Goal: Task Accomplishment & Management: Complete application form

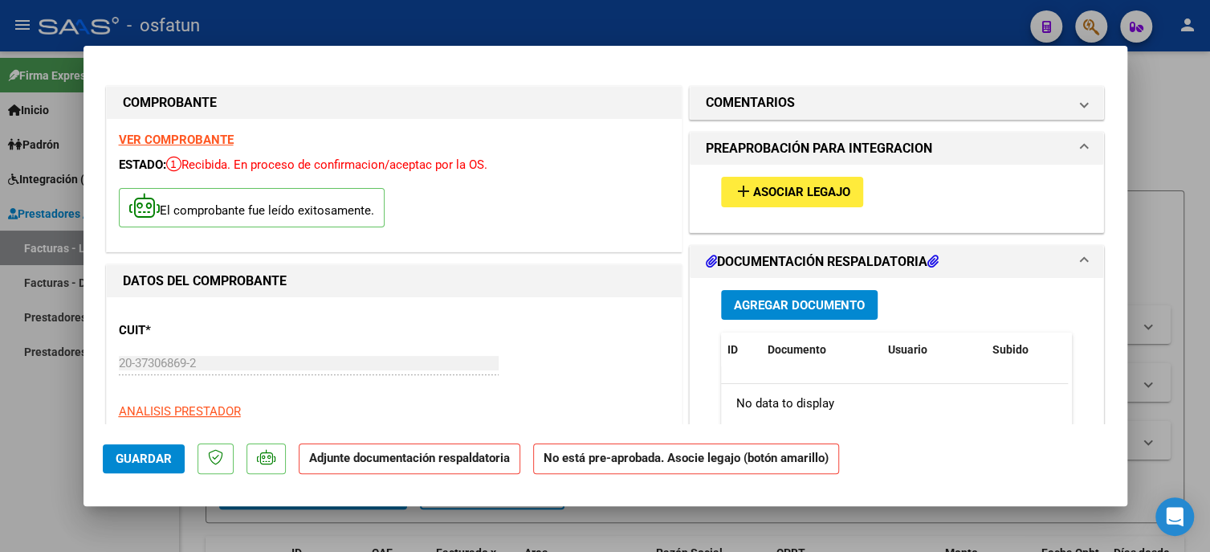
click at [773, 181] on button "add Asociar Legajo" at bounding box center [792, 192] width 142 height 30
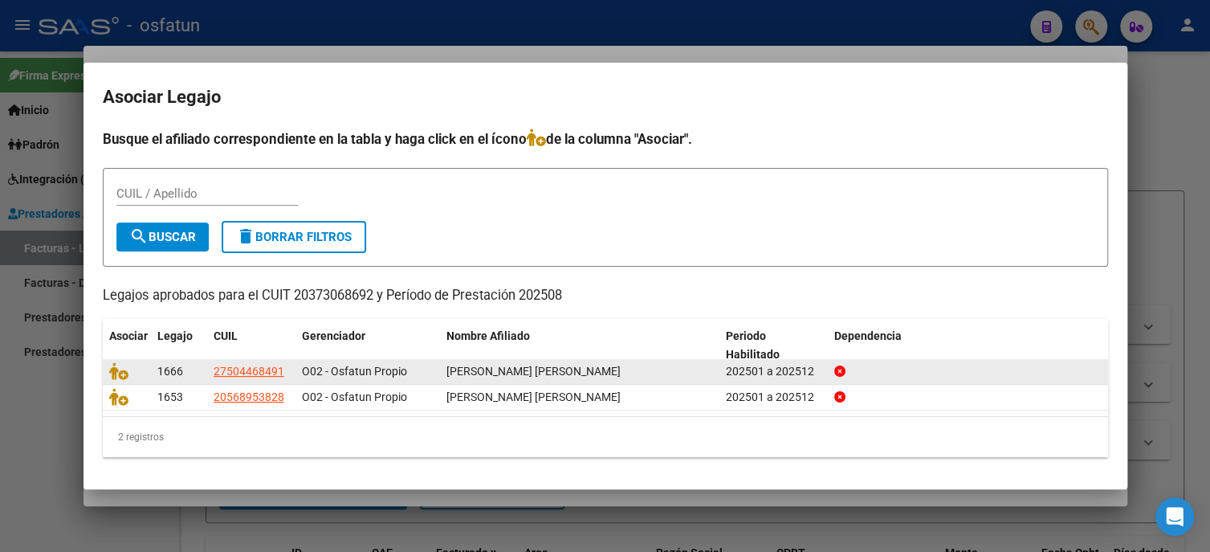
drag, startPoint x: 484, startPoint y: 369, endPoint x: 630, endPoint y: 369, distance: 146.2
click at [621, 369] on span "[PERSON_NAME] [PERSON_NAME]" at bounding box center [534, 371] width 174 height 13
click at [113, 373] on icon at bounding box center [118, 371] width 19 height 18
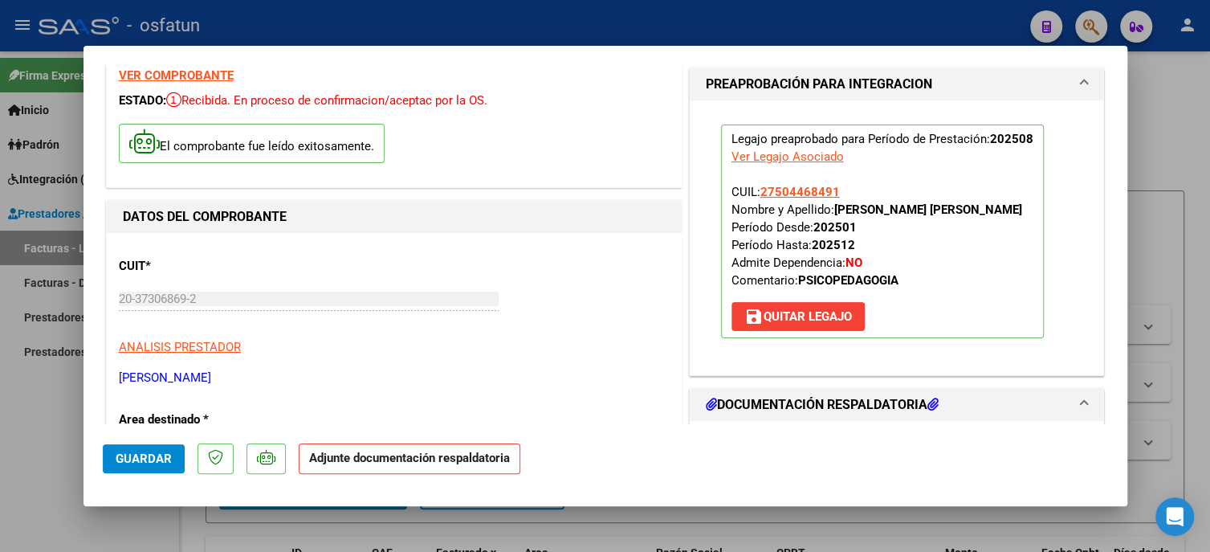
scroll to position [321, 0]
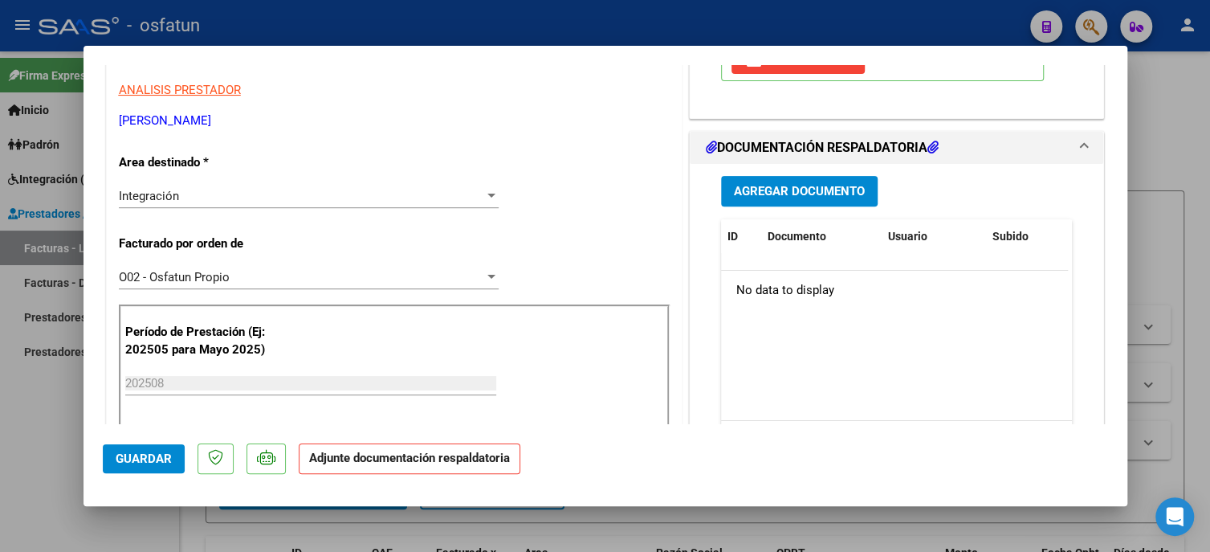
click at [791, 199] on span "Agregar Documento" at bounding box center [799, 192] width 131 height 14
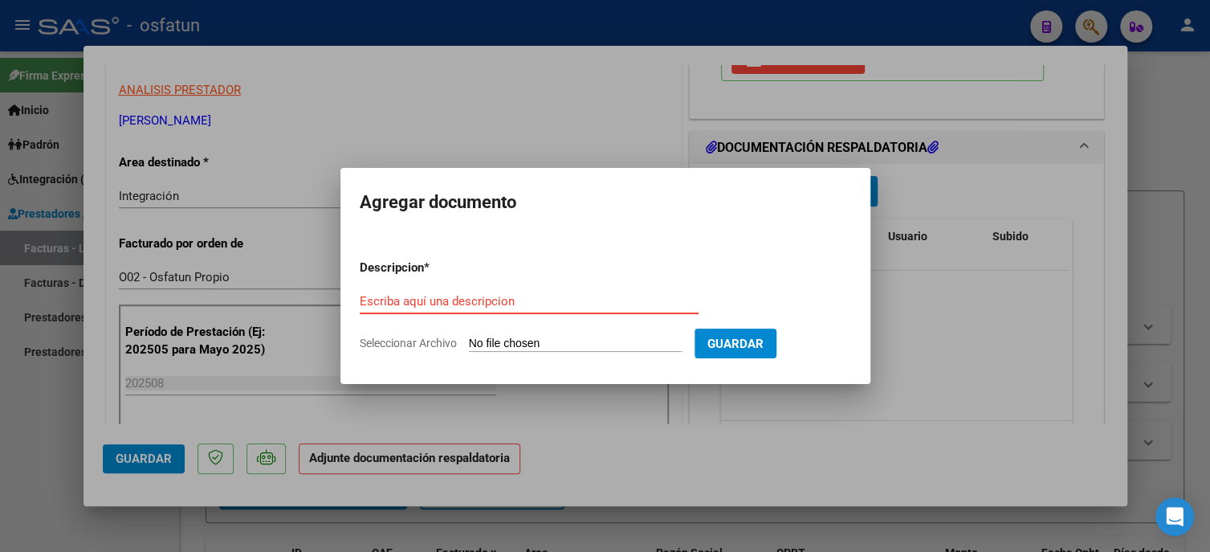
click at [414, 303] on input "Escriba aquí una descripcion" at bounding box center [529, 301] width 339 height 14
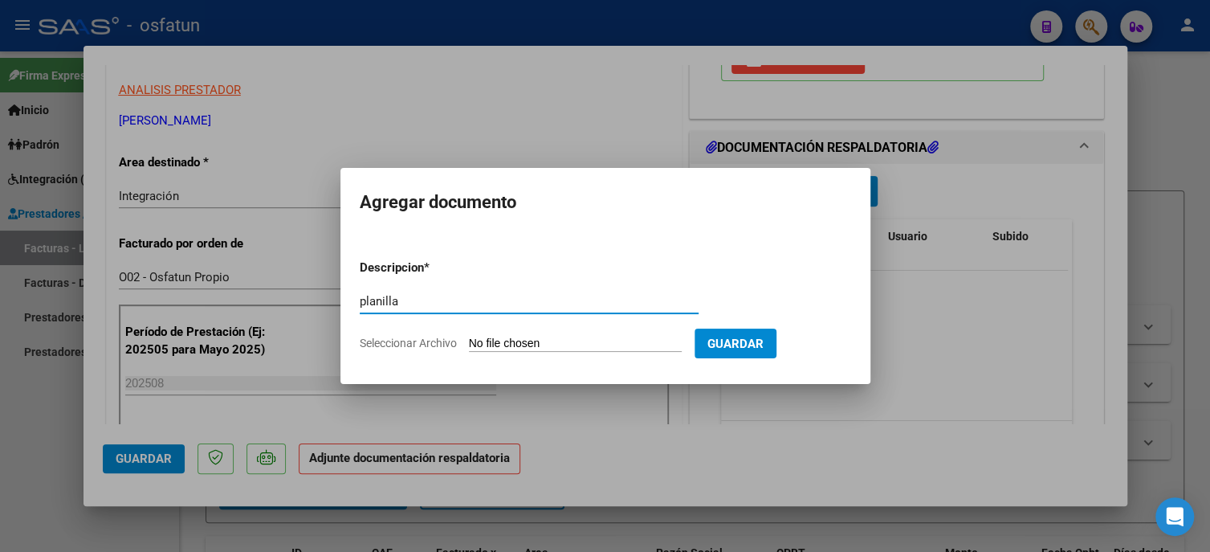
type input "planilla"
click at [574, 327] on div "planilla Escriba aquí una descripcion" at bounding box center [529, 308] width 339 height 39
click at [584, 346] on input "Seleccionar Archivo" at bounding box center [575, 344] width 213 height 15
type input "C:\fakepath\Asist [PERSON_NAME][DATE].pdf"
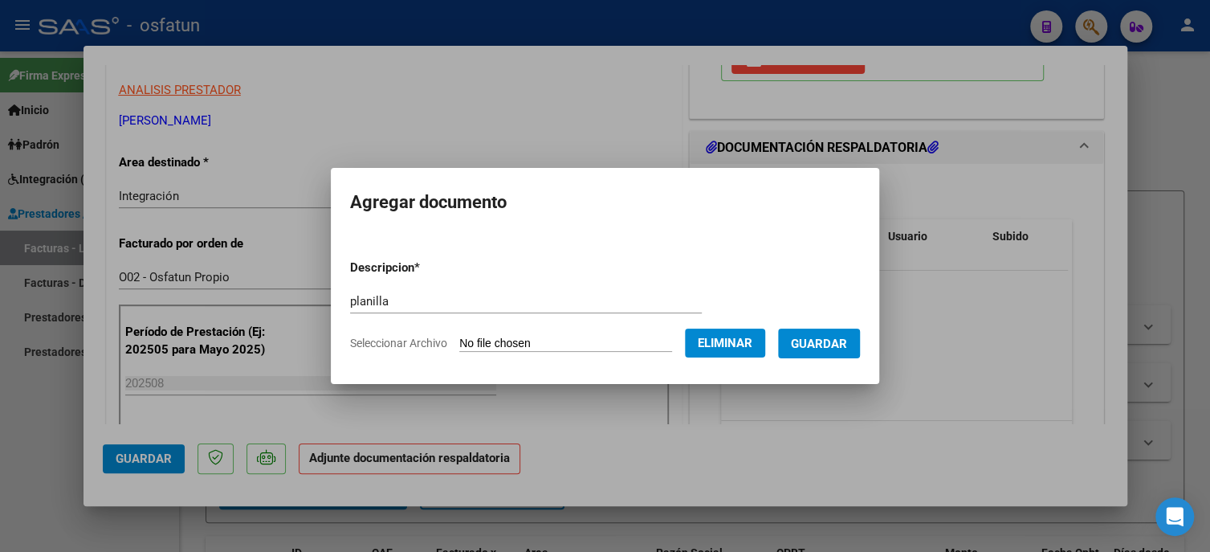
click at [814, 332] on button "Guardar" at bounding box center [819, 344] width 82 height 30
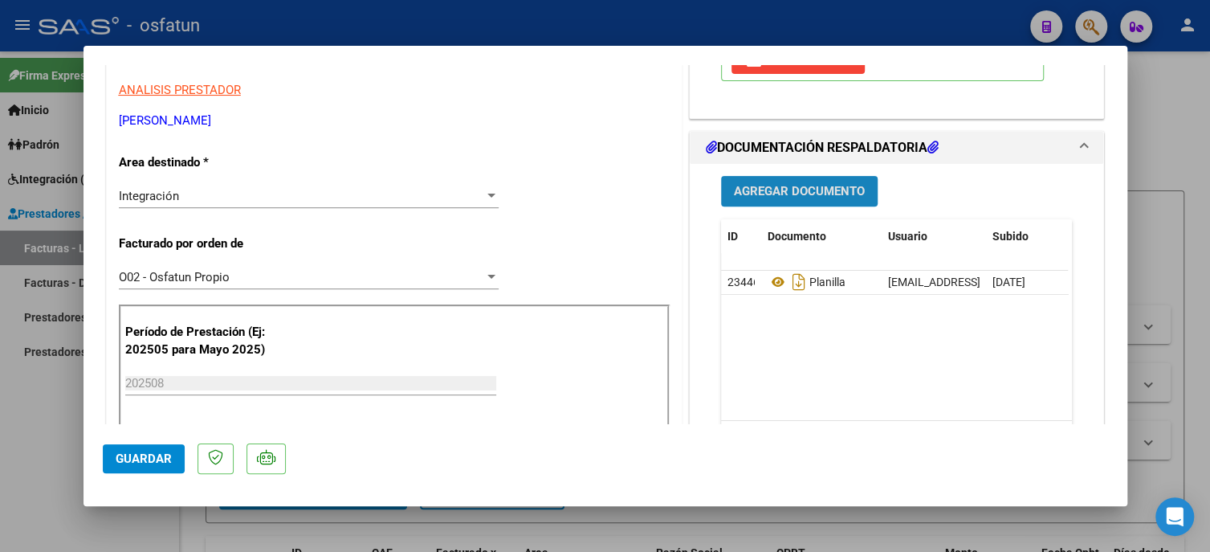
click at [744, 199] on span "Agregar Documento" at bounding box center [799, 192] width 131 height 14
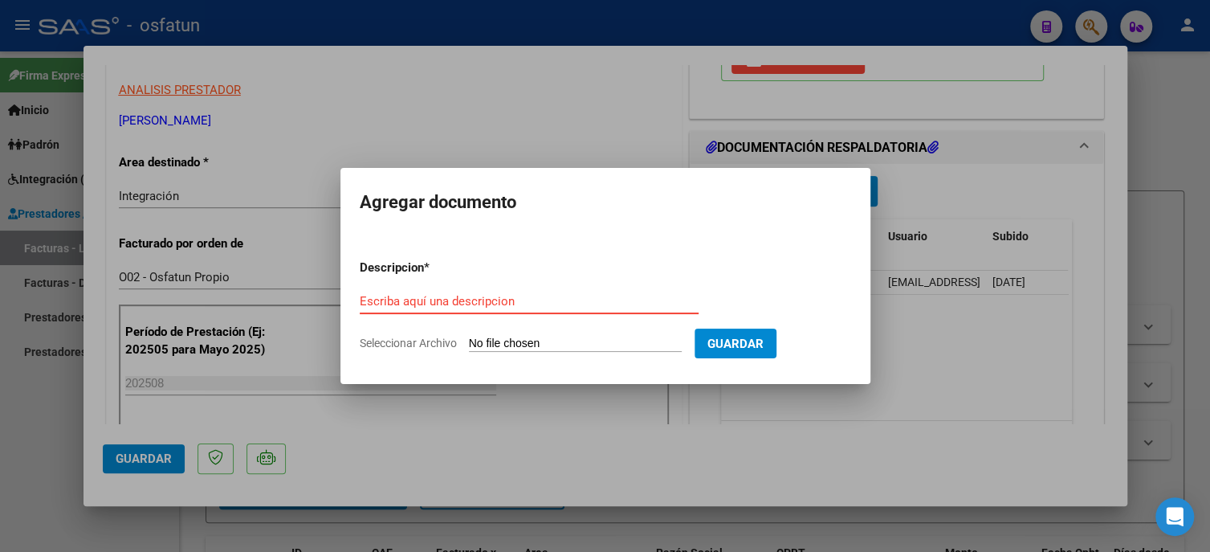
click at [459, 304] on input "Escriba aquí una descripcion" at bounding box center [529, 301] width 339 height 14
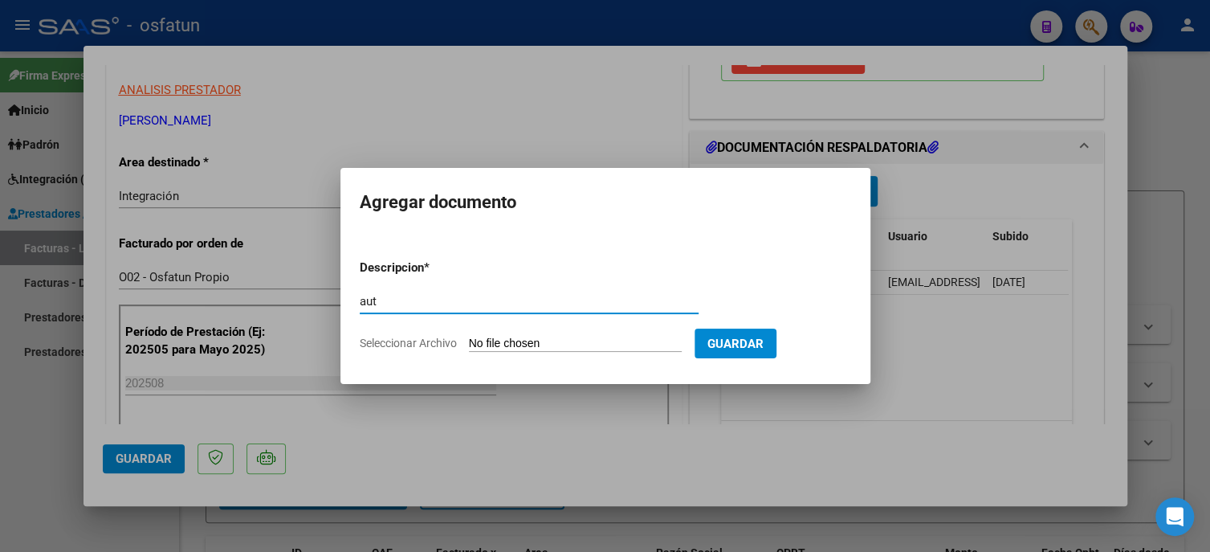
type input "aut"
click at [606, 342] on input "Seleccionar Archivo" at bounding box center [575, 344] width 213 height 15
type input "C:\fakepath\Autorización [PERSON_NAME] 2025 (1).pdf"
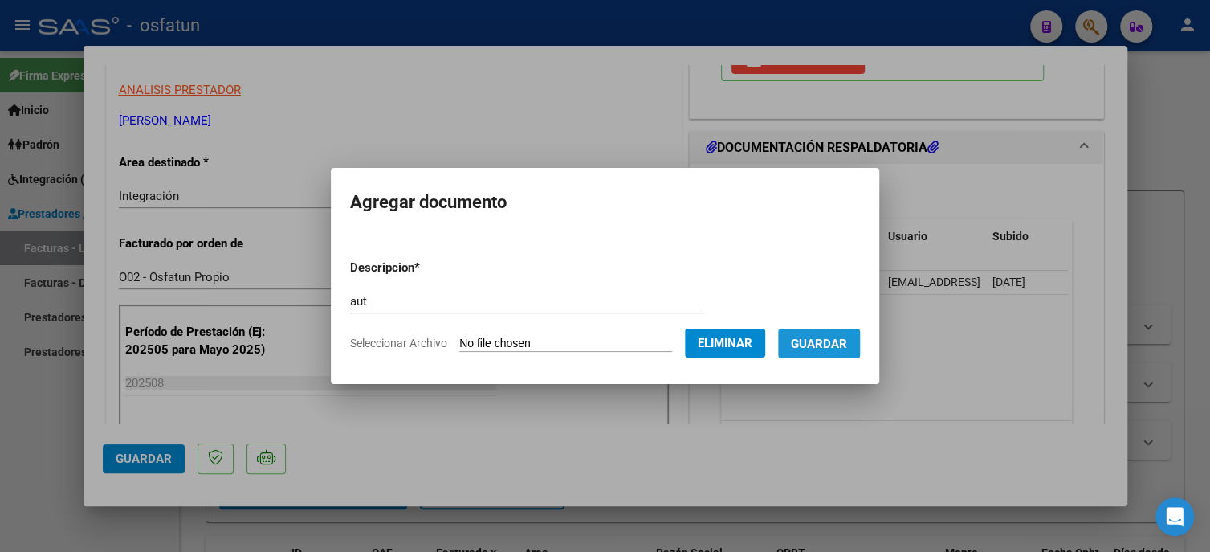
click at [826, 337] on span "Guardar" at bounding box center [819, 344] width 56 height 14
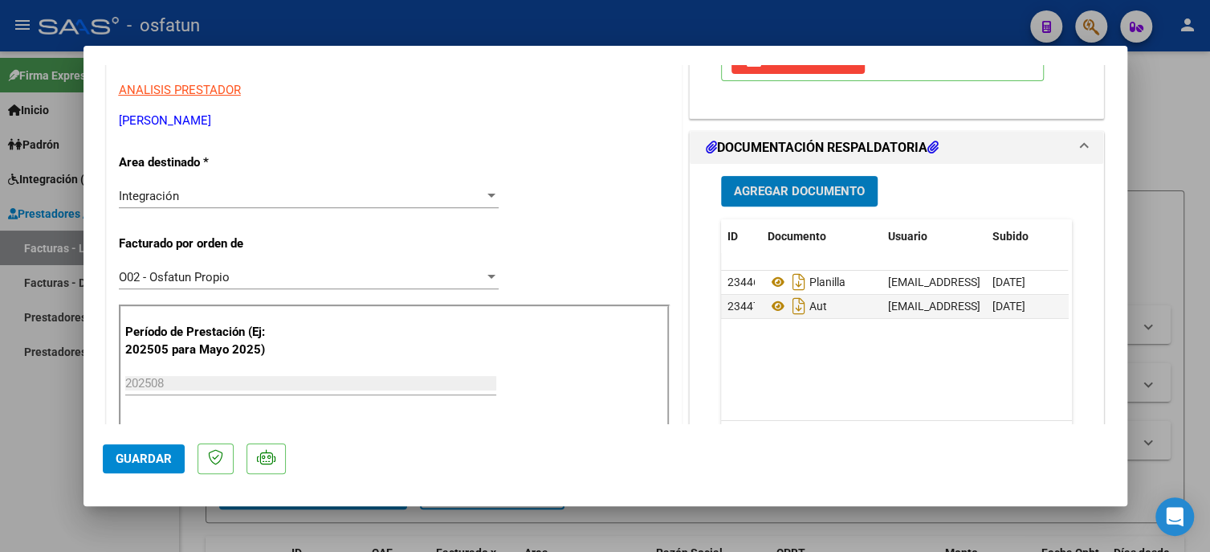
click at [134, 466] on button "Guardar" at bounding box center [144, 458] width 82 height 29
click at [108, 462] on button "Guardar" at bounding box center [144, 458] width 82 height 29
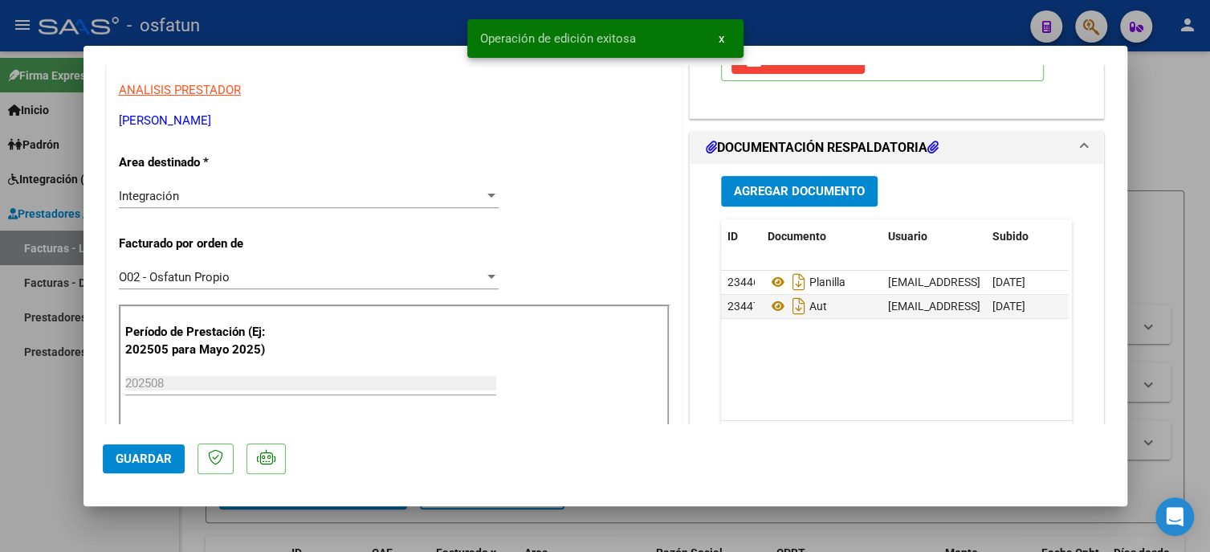
click at [39, 448] on div at bounding box center [605, 276] width 1210 height 552
type input "$ 0,00"
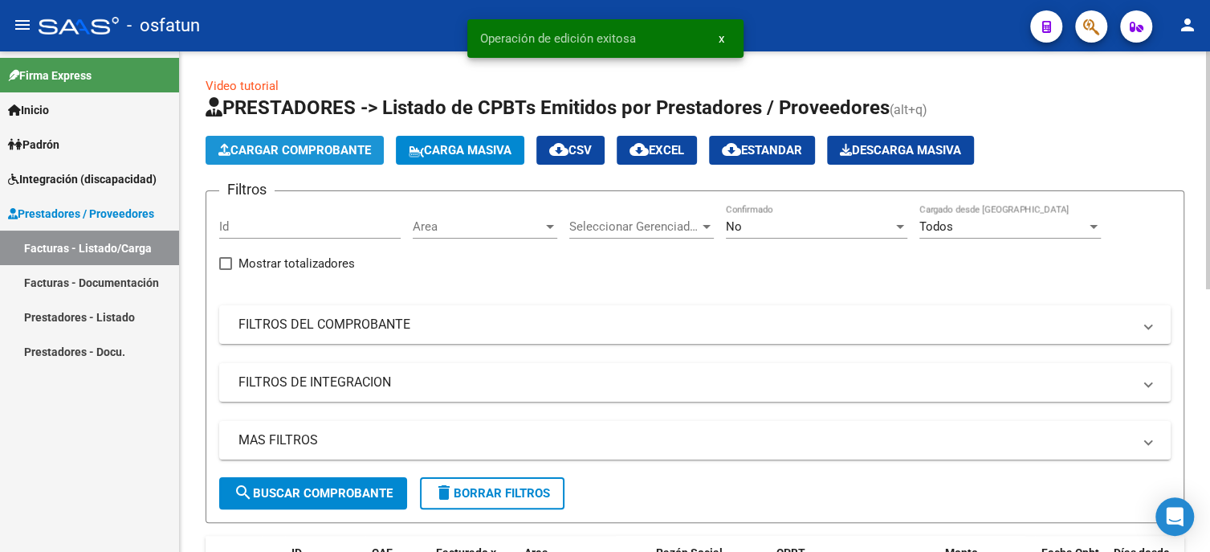
click at [342, 157] on button "Cargar Comprobante" at bounding box center [295, 150] width 178 height 29
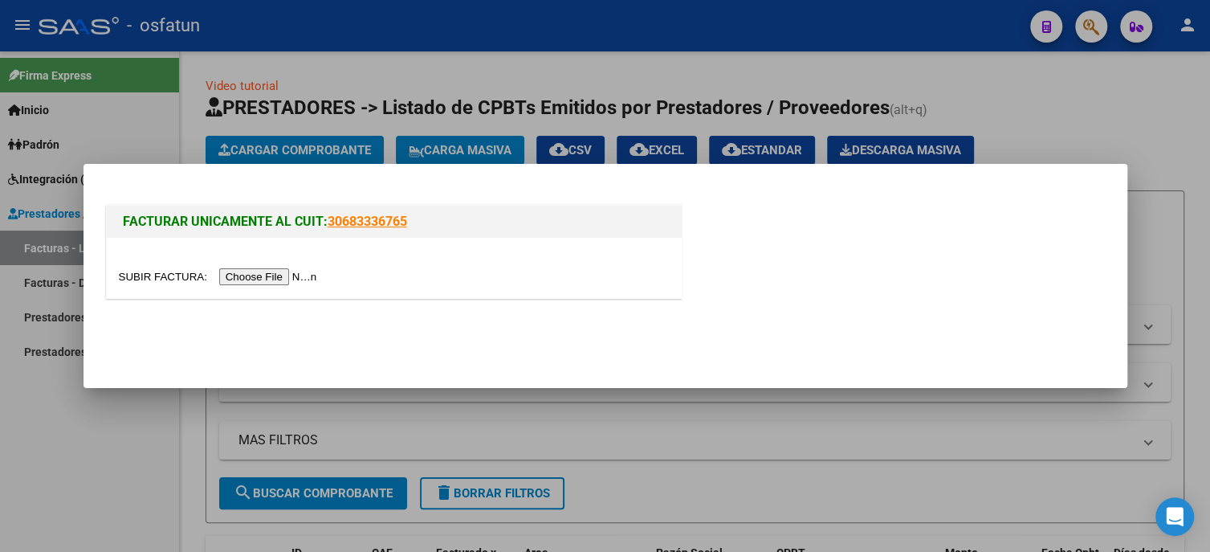
click at [250, 274] on input "file" at bounding box center [220, 276] width 203 height 17
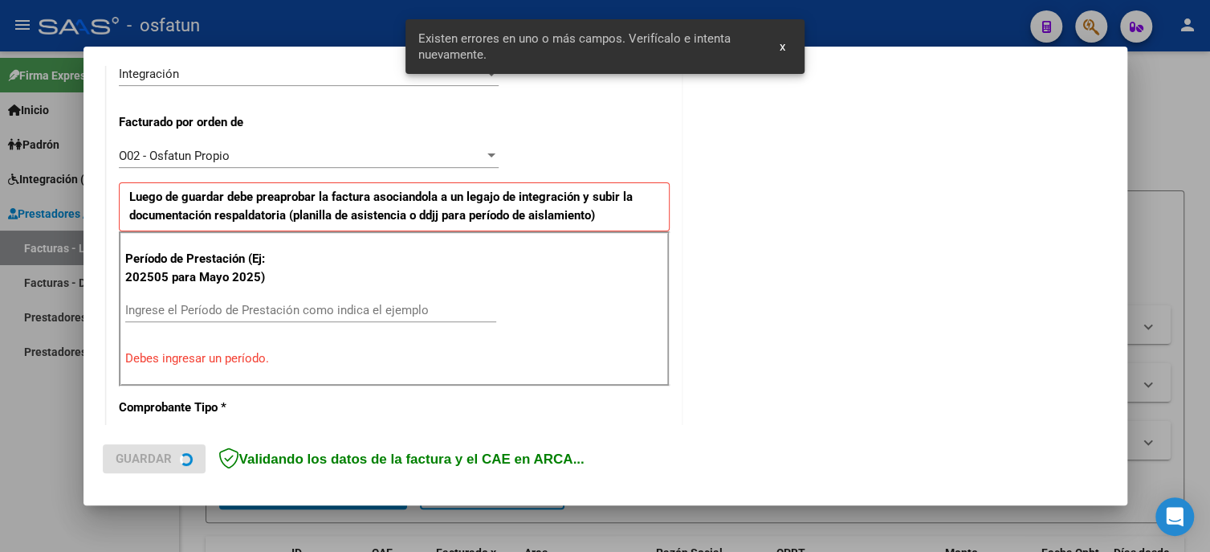
scroll to position [459, 0]
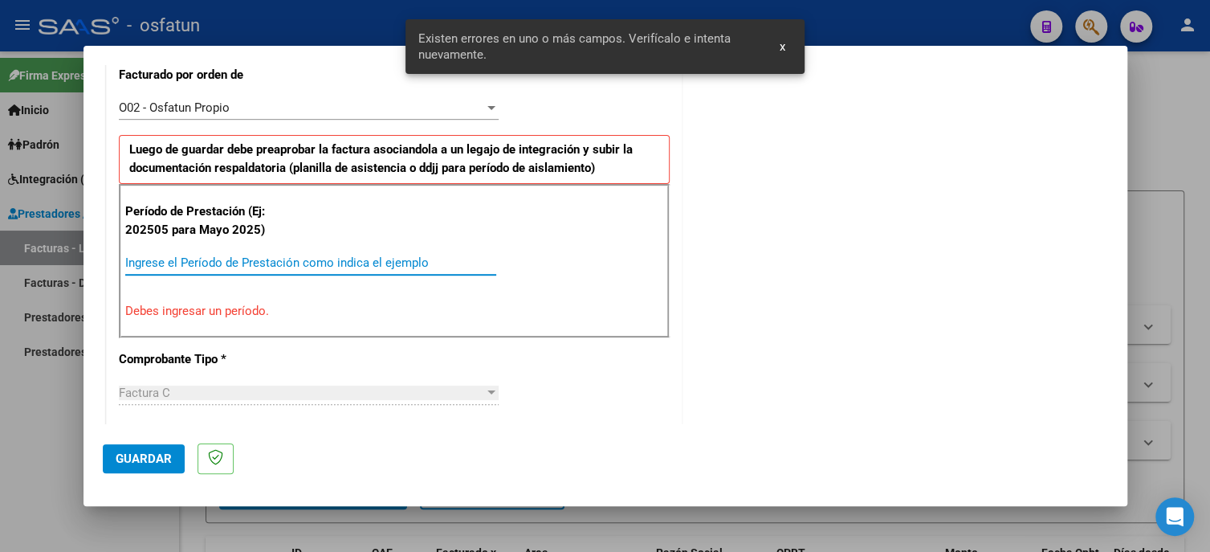
click at [180, 263] on input "Ingrese el Período de Prestación como indica el ejemplo" at bounding box center [310, 262] width 371 height 14
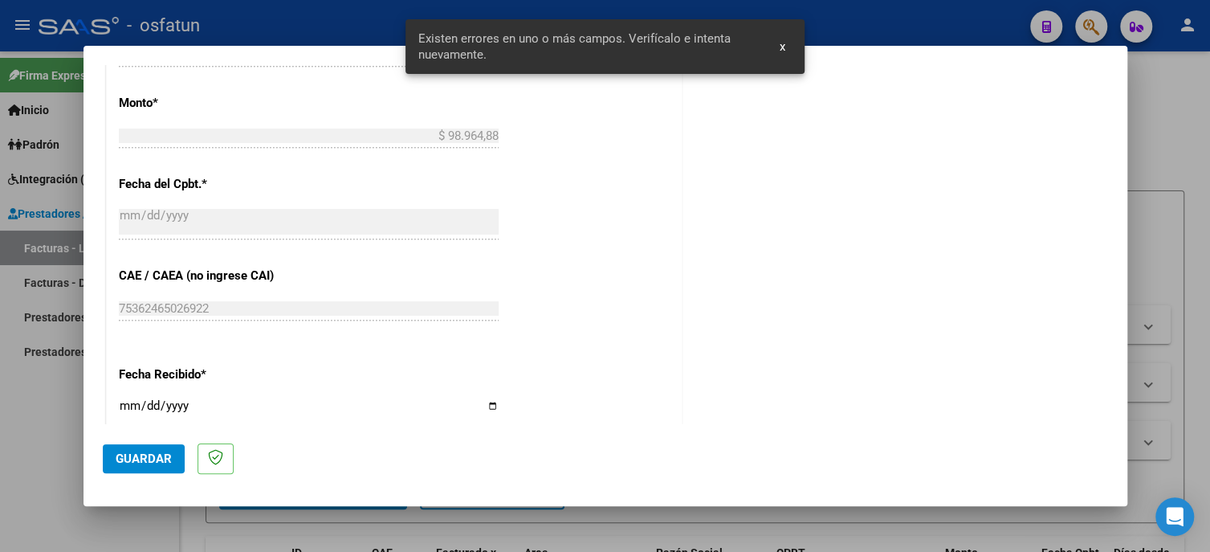
scroll to position [1102, 0]
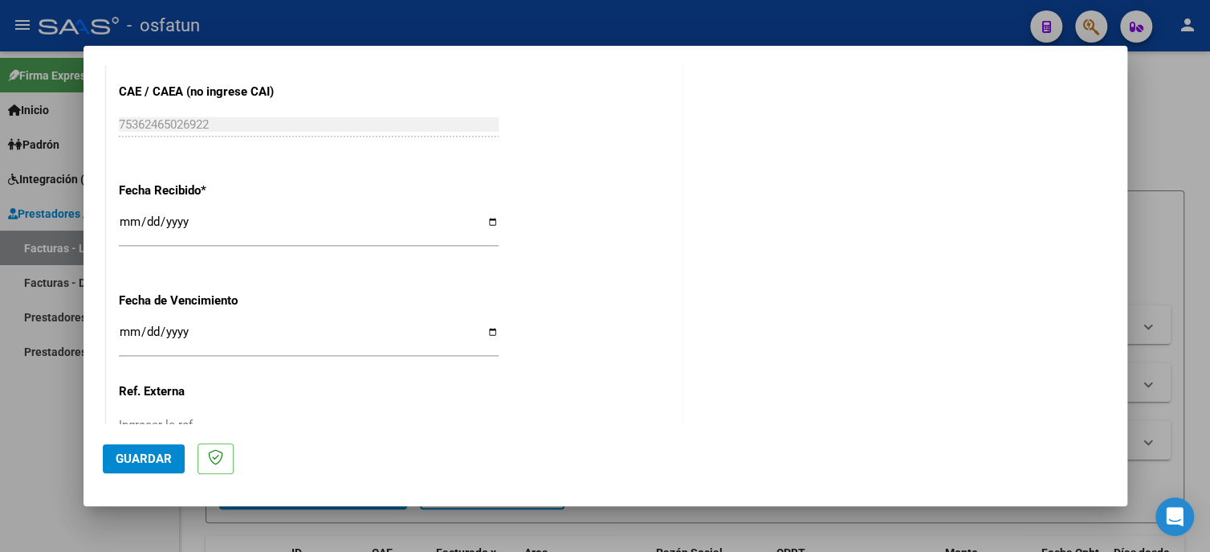
type input "202508"
drag, startPoint x: 137, startPoint y: 456, endPoint x: 171, endPoint y: 459, distance: 34.6
click at [137, 457] on span "Guardar" at bounding box center [144, 458] width 56 height 14
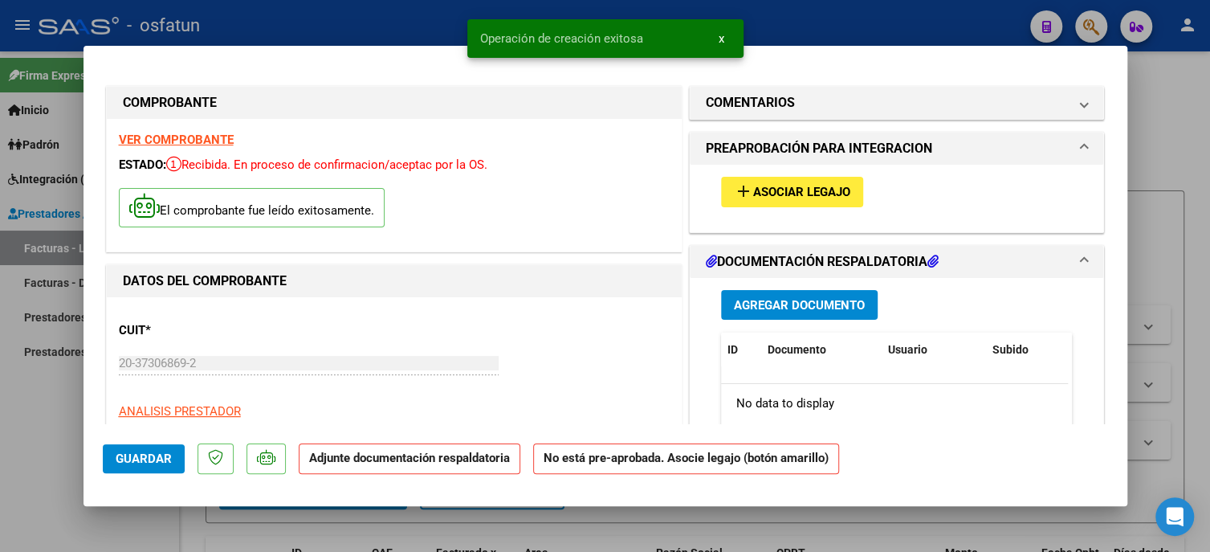
click at [773, 194] on span "Asociar Legajo" at bounding box center [801, 193] width 97 height 14
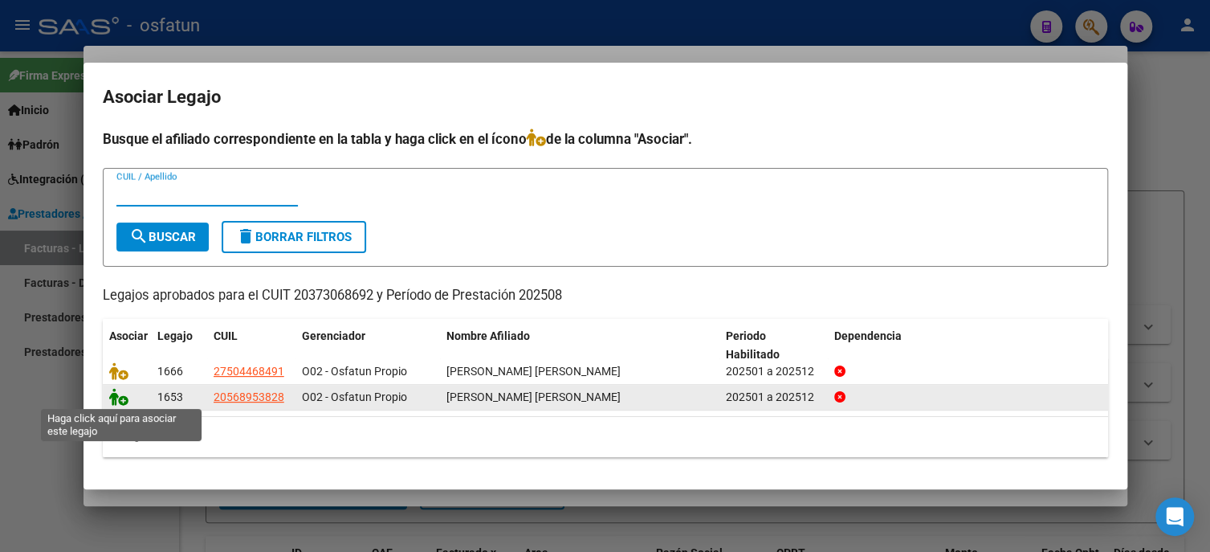
click at [112, 395] on icon at bounding box center [118, 397] width 19 height 18
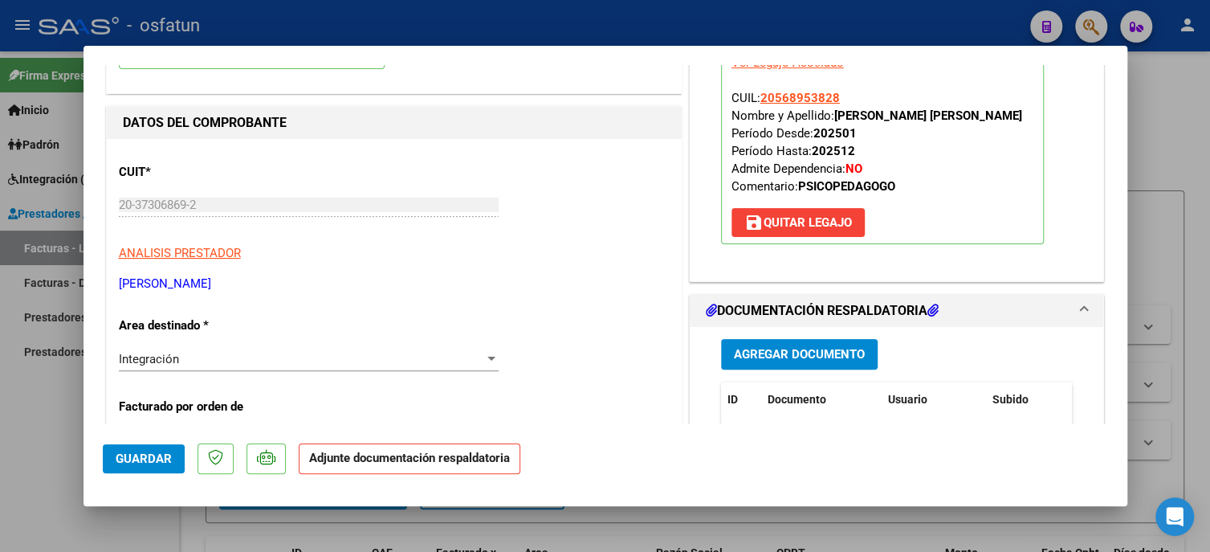
scroll to position [161, 0]
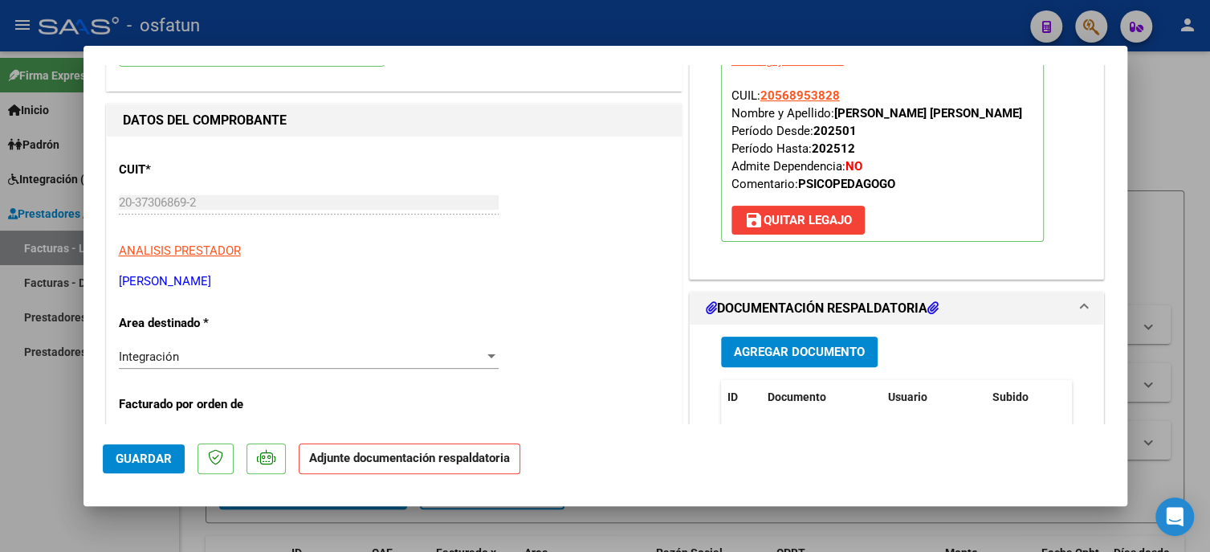
click at [739, 337] on button "Agregar Documento" at bounding box center [799, 352] width 157 height 30
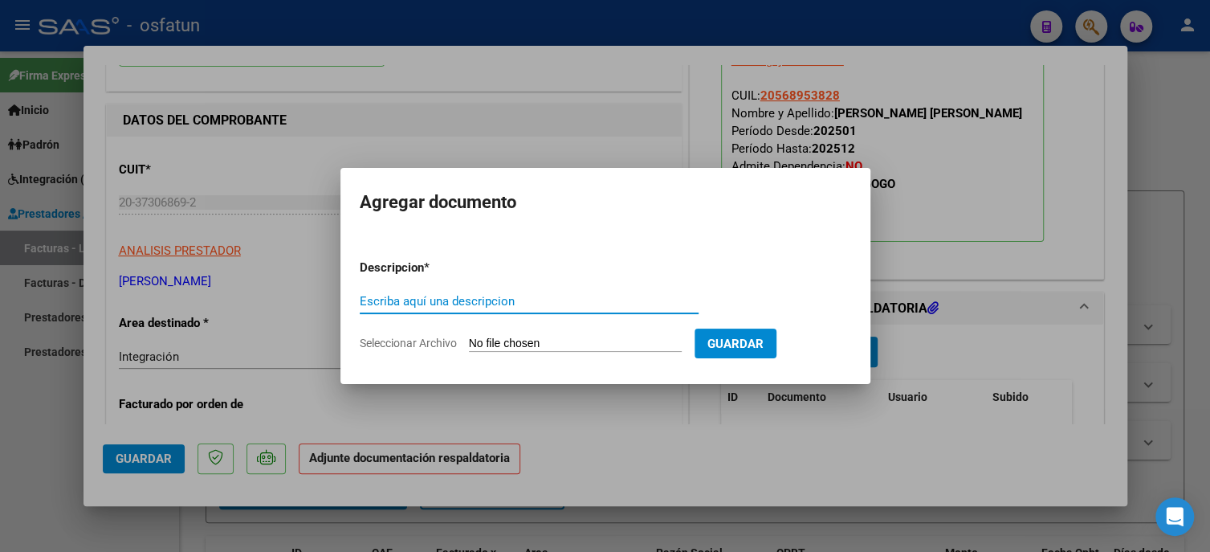
click at [509, 303] on input "Escriba aquí una descripcion" at bounding box center [529, 301] width 339 height 14
type input "planilla"
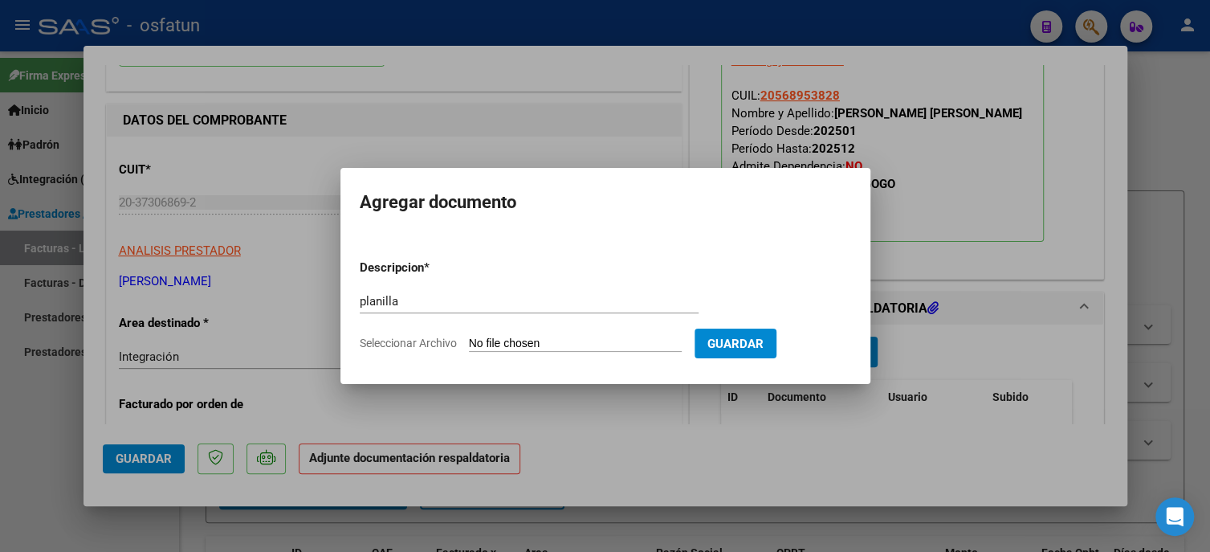
click at [520, 349] on input "Seleccionar Archivo" at bounding box center [575, 344] width 213 height 15
click at [636, 344] on input "Seleccionar Archivo" at bounding box center [575, 344] width 213 height 15
type input "C:\fakepath\Asist [GEOGRAPHIC_DATA][PERSON_NAME][DATE].pdf"
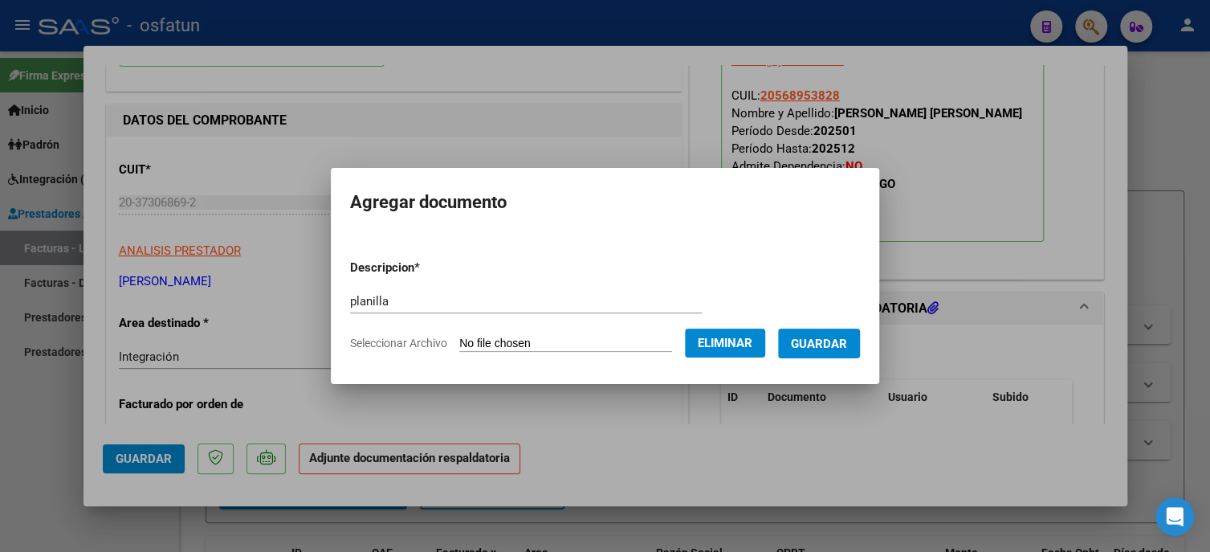
click at [822, 353] on button "Guardar" at bounding box center [819, 344] width 82 height 30
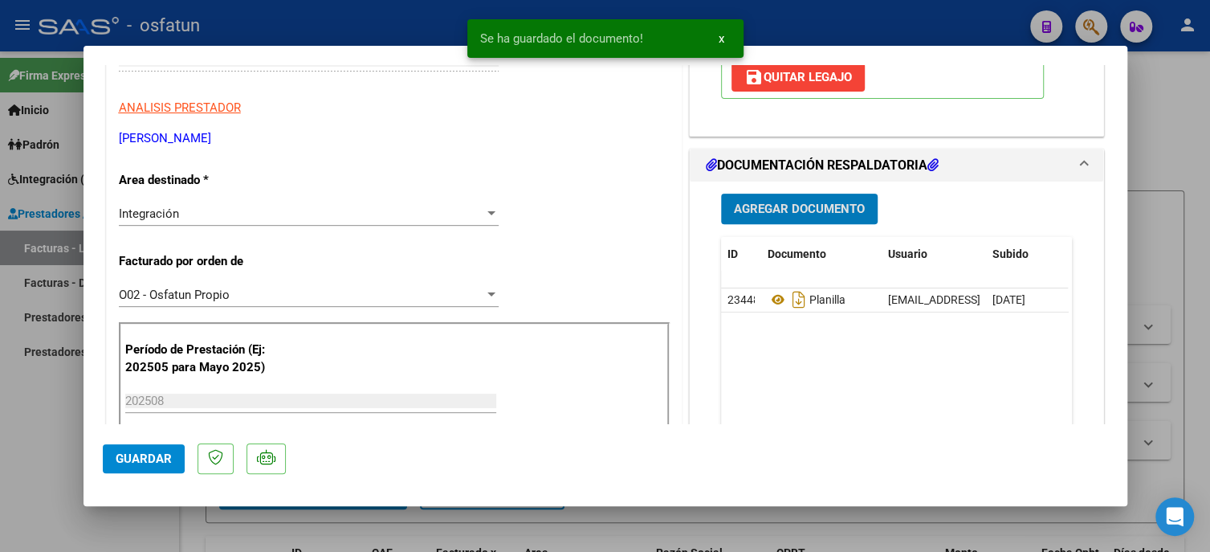
scroll to position [321, 0]
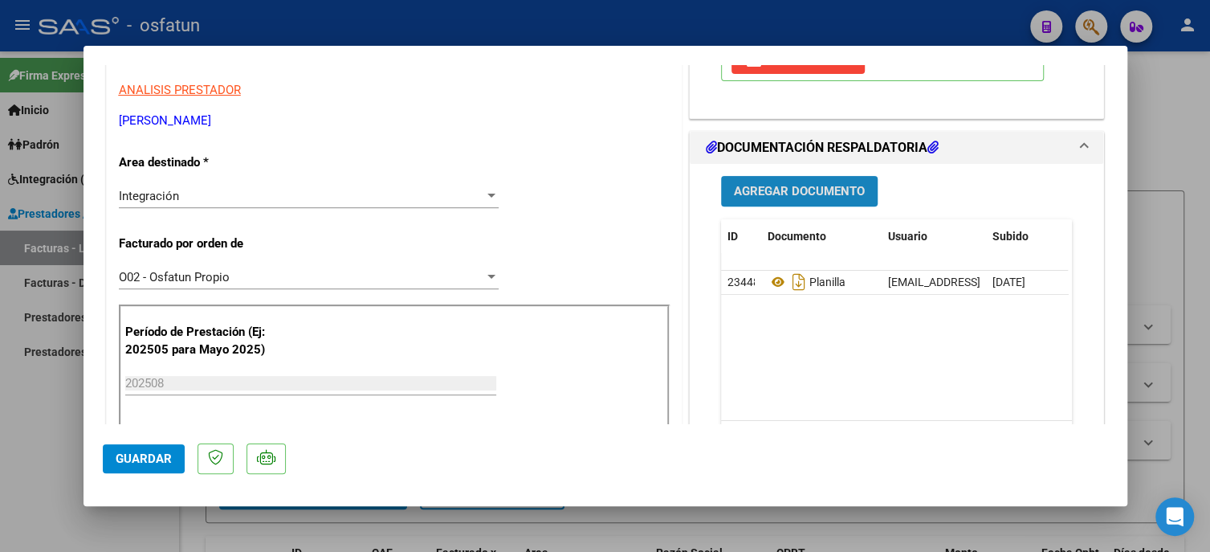
click at [786, 189] on span "Agregar Documento" at bounding box center [799, 192] width 131 height 14
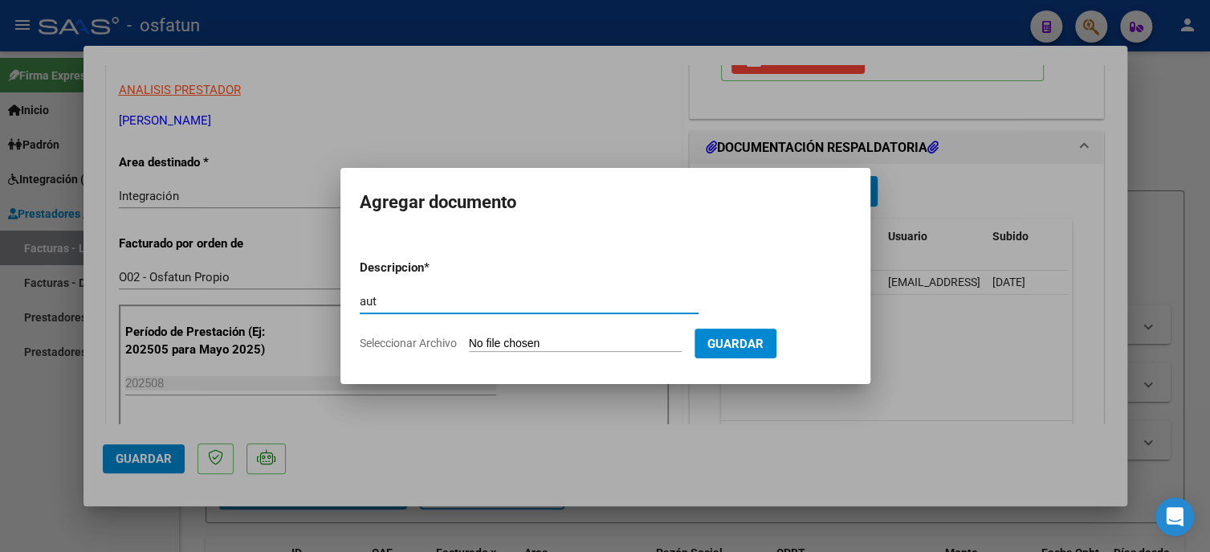
type input "aut"
click at [532, 339] on input "Seleccionar Archivo" at bounding box center [575, 344] width 213 height 15
type input "C:\fakepath\Autorización [PERSON_NAME] 2025 (1).pdf"
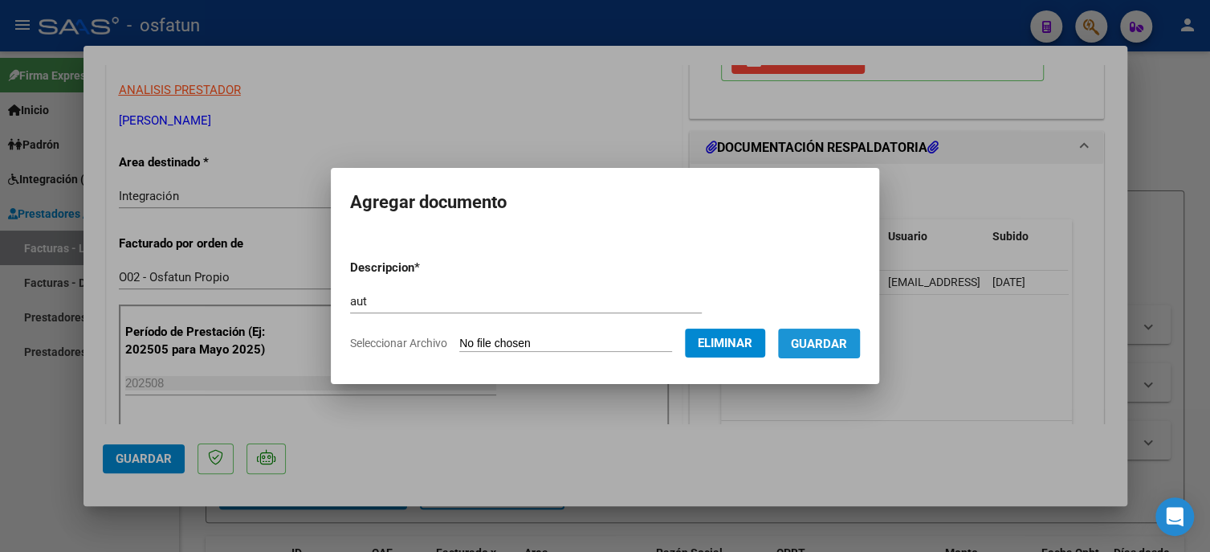
click at [821, 345] on span "Guardar" at bounding box center [819, 344] width 56 height 14
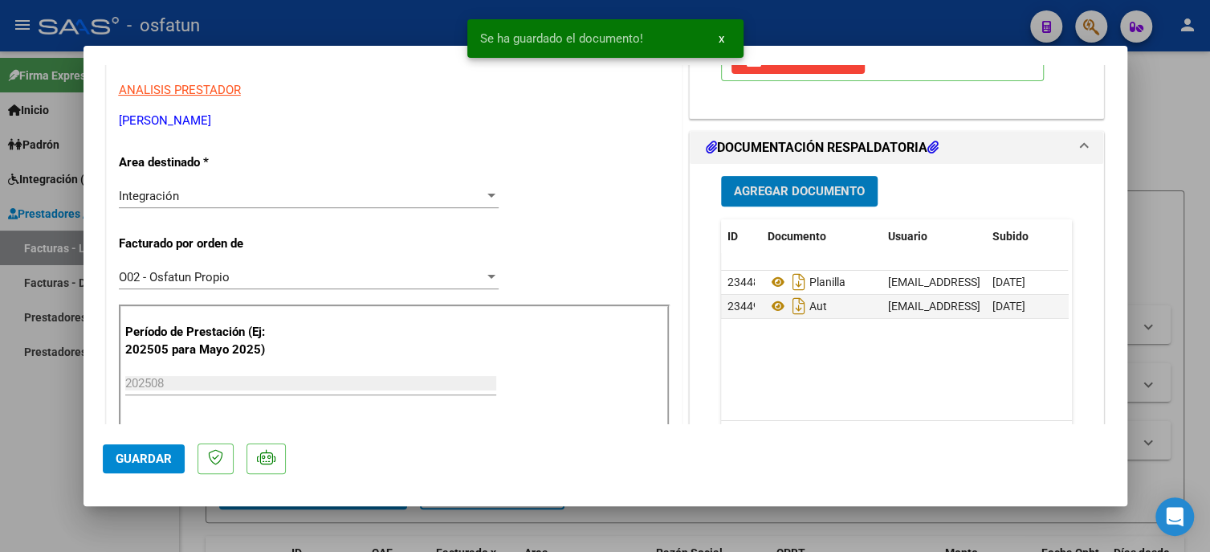
click at [154, 463] on span "Guardar" at bounding box center [144, 458] width 56 height 14
click at [58, 475] on div at bounding box center [605, 276] width 1210 height 552
type input "$ 0,00"
